Goal: Information Seeking & Learning: Learn about a topic

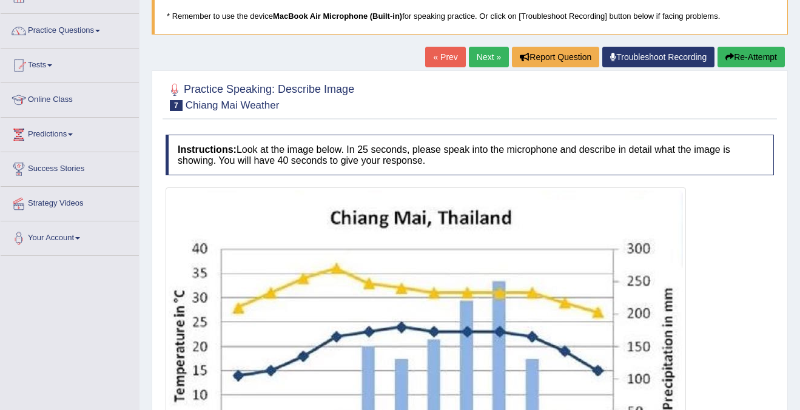
scroll to position [50, 0]
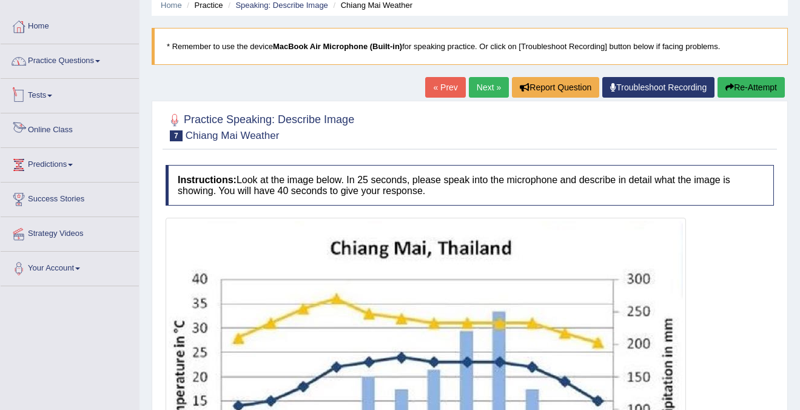
click at [61, 62] on link "Practice Questions" at bounding box center [70, 59] width 138 height 30
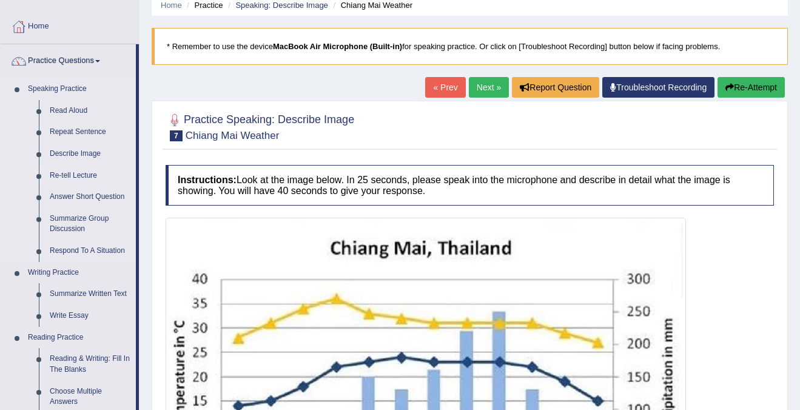
click at [82, 173] on link "Re-tell Lecture" at bounding box center [90, 176] width 92 height 22
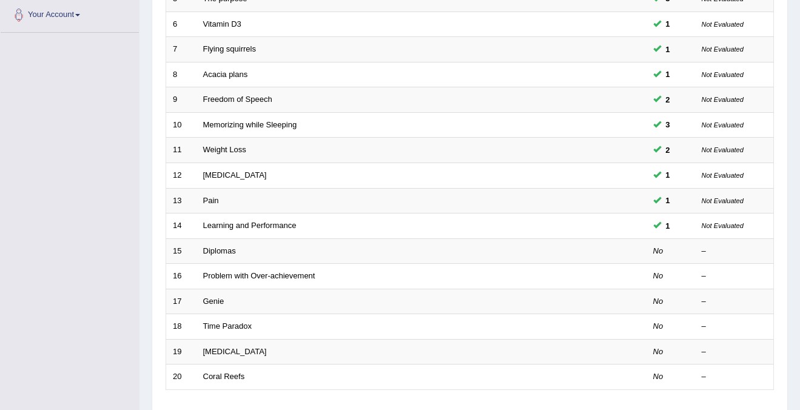
scroll to position [393, 0]
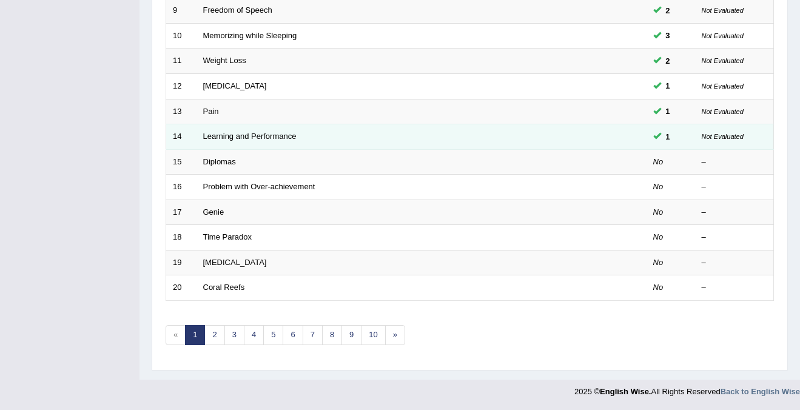
click at [218, 144] on td "Learning and Performance" at bounding box center [376, 136] width 359 height 25
click at [226, 140] on link "Learning and Performance" at bounding box center [249, 136] width 93 height 9
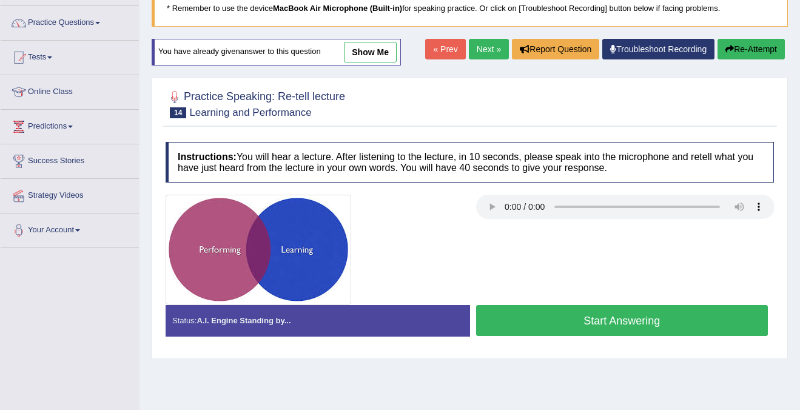
scroll to position [96, 0]
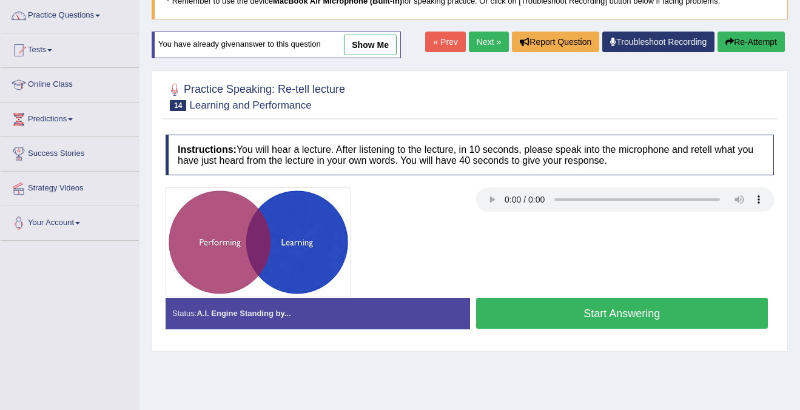
click at [653, 311] on button "Start Answering" at bounding box center [622, 313] width 292 height 31
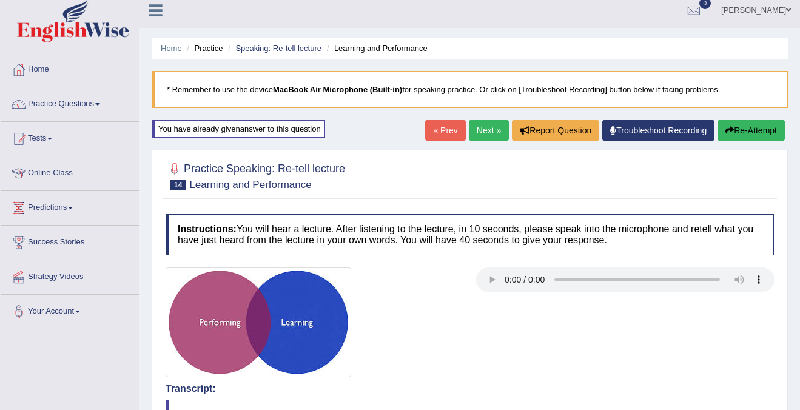
scroll to position [0, 0]
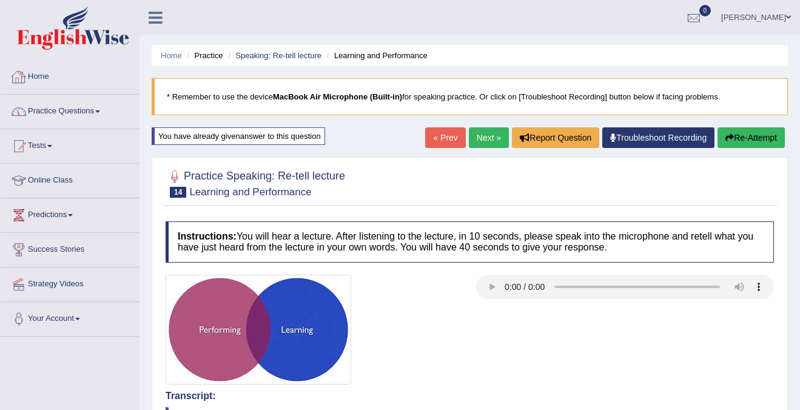
click at [51, 113] on link "Practice Questions" at bounding box center [70, 110] width 138 height 30
